Goal: Go to known website: Access a specific website the user already knows

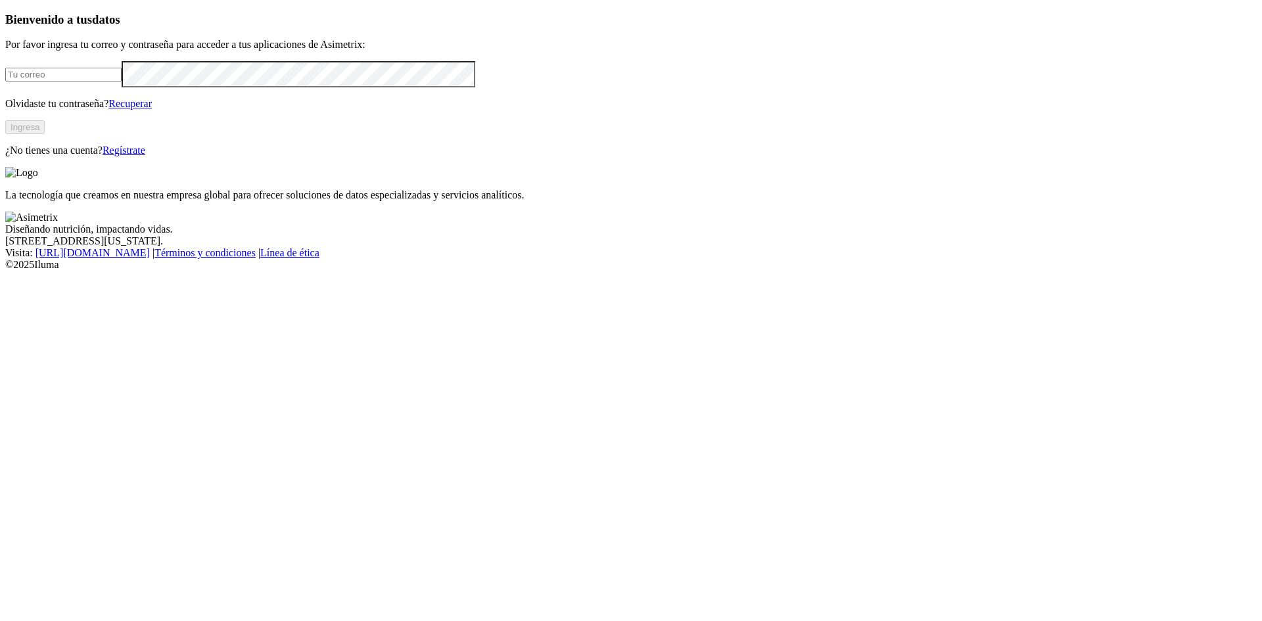
click at [122, 81] on input "email" at bounding box center [63, 75] width 116 height 14
click at [5, 271] on com-1password-button at bounding box center [5, 271] width 0 height 0
type input "[PERSON_NAME][EMAIL_ADDRESS][PERSON_NAME][DOMAIN_NAME]"
click at [45, 134] on button "Ingresa" at bounding box center [24, 127] width 39 height 14
